Goal: Information Seeking & Learning: Learn about a topic

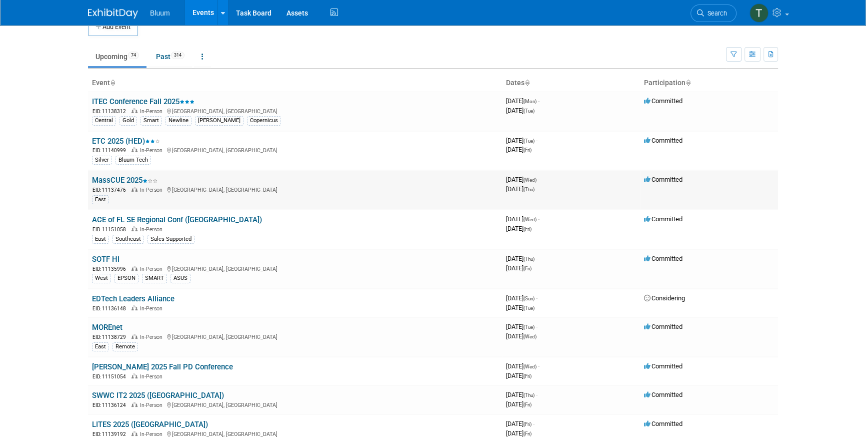
scroll to position [45, 0]
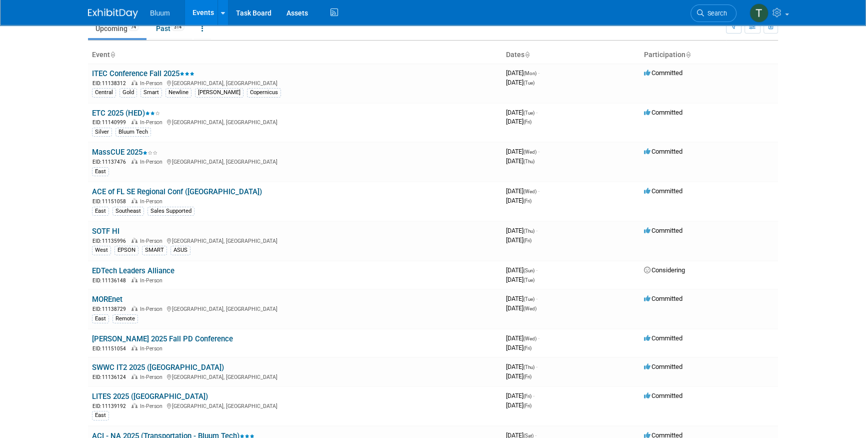
click at [40, 179] on body "Bluum Events Add Event Bulk Upload Events Shareable Event Boards Recently Viewe…" at bounding box center [433, 174] width 866 height 438
click at [80, 302] on body "Bluum Events Add Event Bulk Upload Events Shareable Event Boards Recently Viewe…" at bounding box center [433, 174] width 866 height 438
click at [112, 298] on link "MOREnet" at bounding box center [107, 299] width 31 height 9
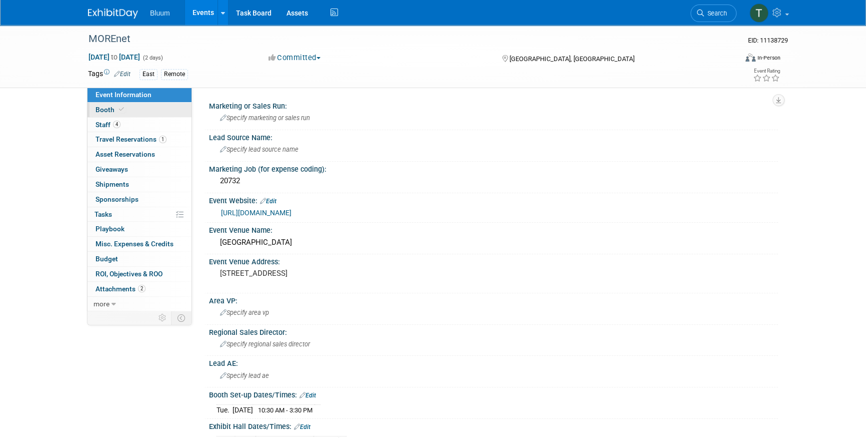
click at [127, 110] on link "Booth" at bounding box center [140, 110] width 104 height 15
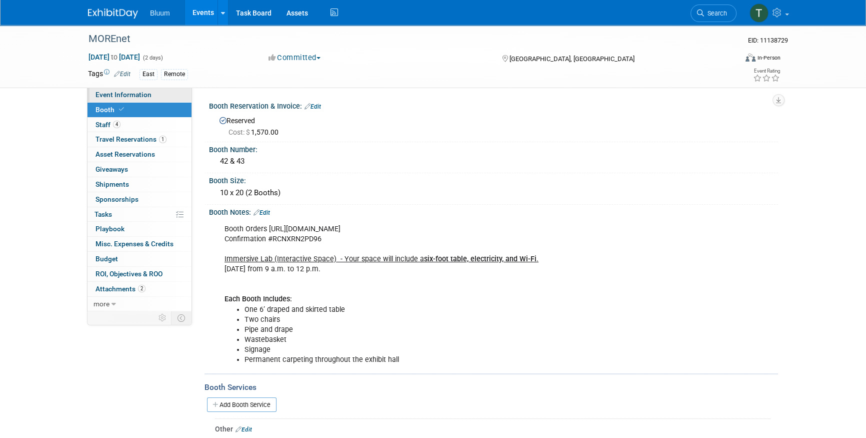
click at [109, 97] on span "Event Information" at bounding box center [124, 95] width 56 height 8
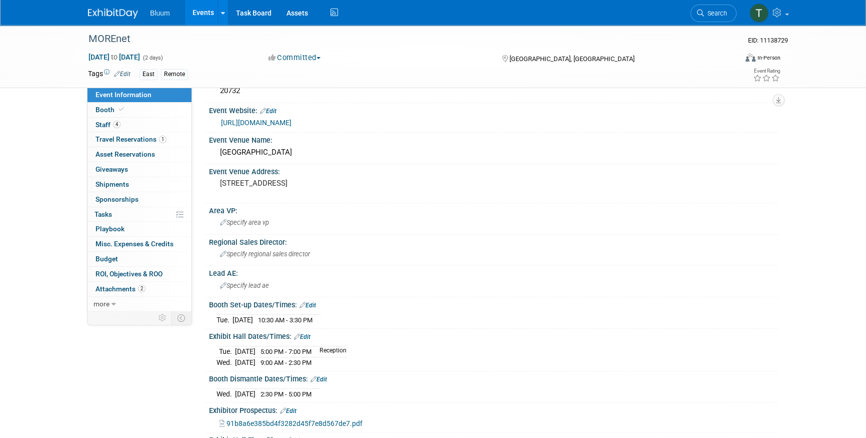
scroll to position [91, 0]
click at [55, 205] on div "MOREnet EID: 11138729 Oct 21, 2025 to Oct 22, 2025 (2 days) Oct 21, 2025 to Oct…" at bounding box center [433, 283] width 866 height 698
